Goal: Check status: Check status

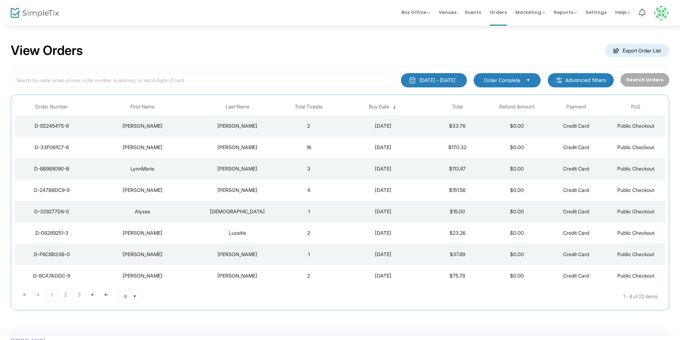
click at [288, 126] on td "2" at bounding box center [308, 125] width 59 height 21
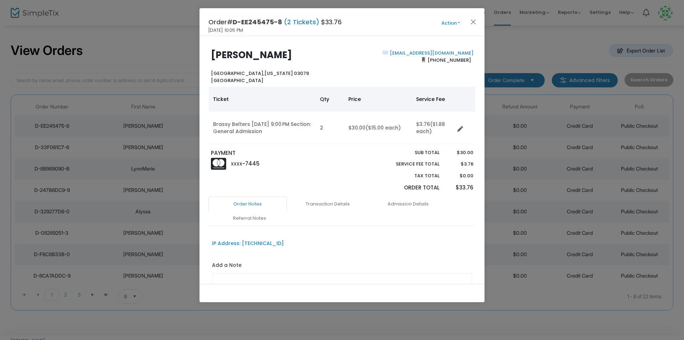
click at [135, 54] on ngb-modal-window "Order# D-EE245475-8 (2 Tickets) $33.76 8/23/2025 10:05 PM Action Mark Admitted …" at bounding box center [342, 170] width 684 height 340
click at [473, 21] on button "Close" at bounding box center [473, 21] width 9 height 9
